Goal: Find specific page/section: Find specific page/section

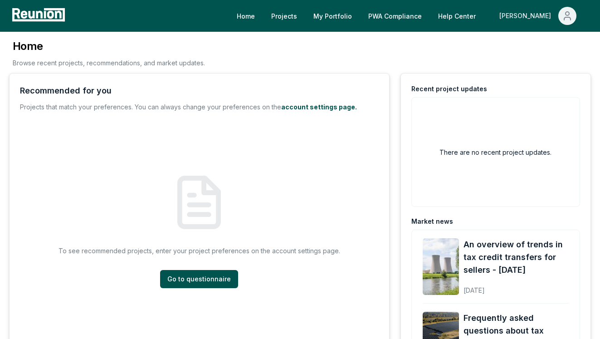
click at [541, 13] on div "[PERSON_NAME]" at bounding box center [526, 16] width 55 height 18
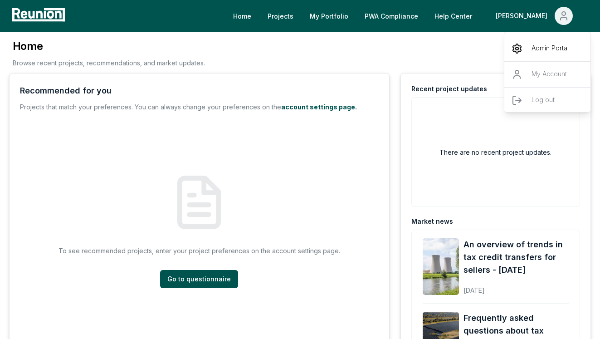
click at [533, 44] on p "Admin Portal" at bounding box center [549, 48] width 37 height 11
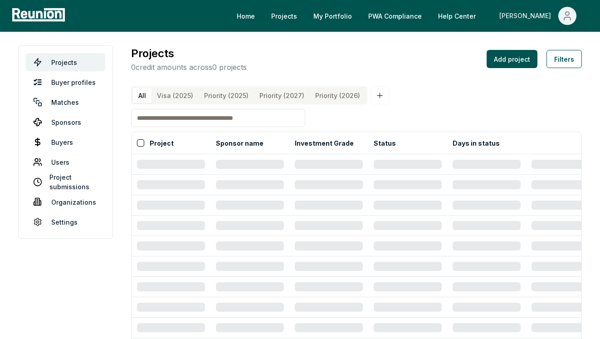
click at [539, 13] on div "[PERSON_NAME]" at bounding box center [526, 16] width 55 height 18
